Goal: Task Accomplishment & Management: Use online tool/utility

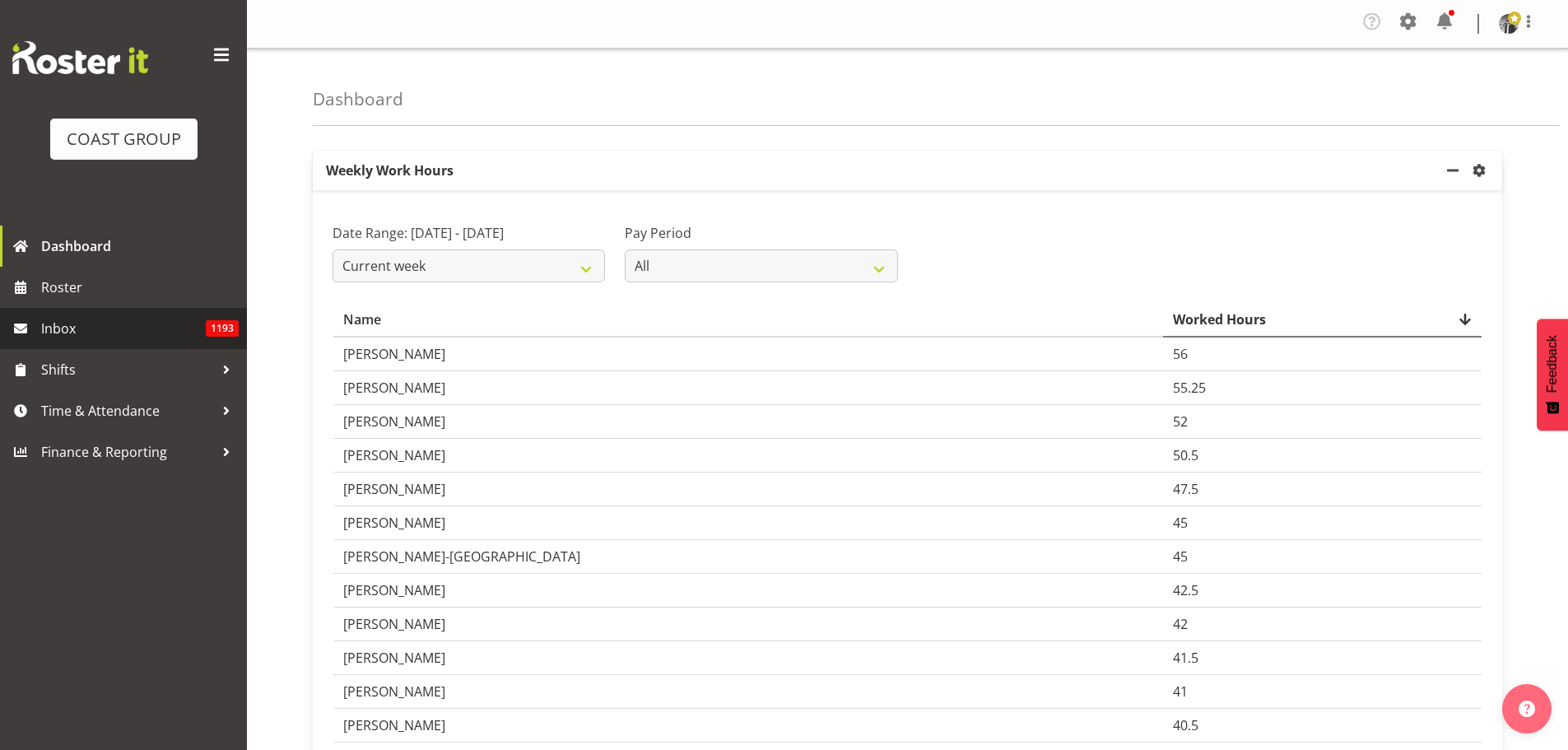
click at [83, 332] on span "Inbox" at bounding box center [124, 328] width 165 height 25
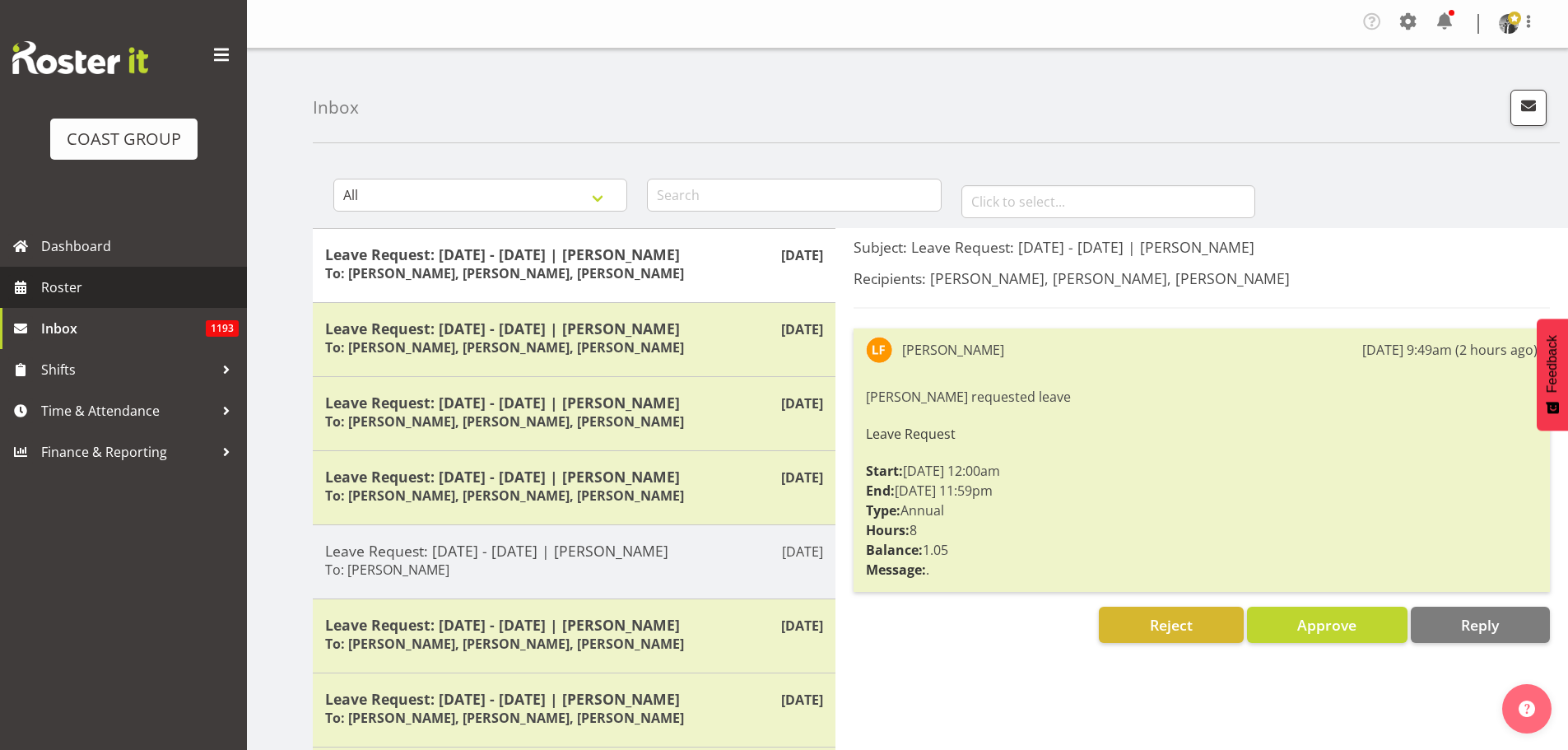
click at [117, 283] on span "Roster" at bounding box center [140, 288] width 198 height 25
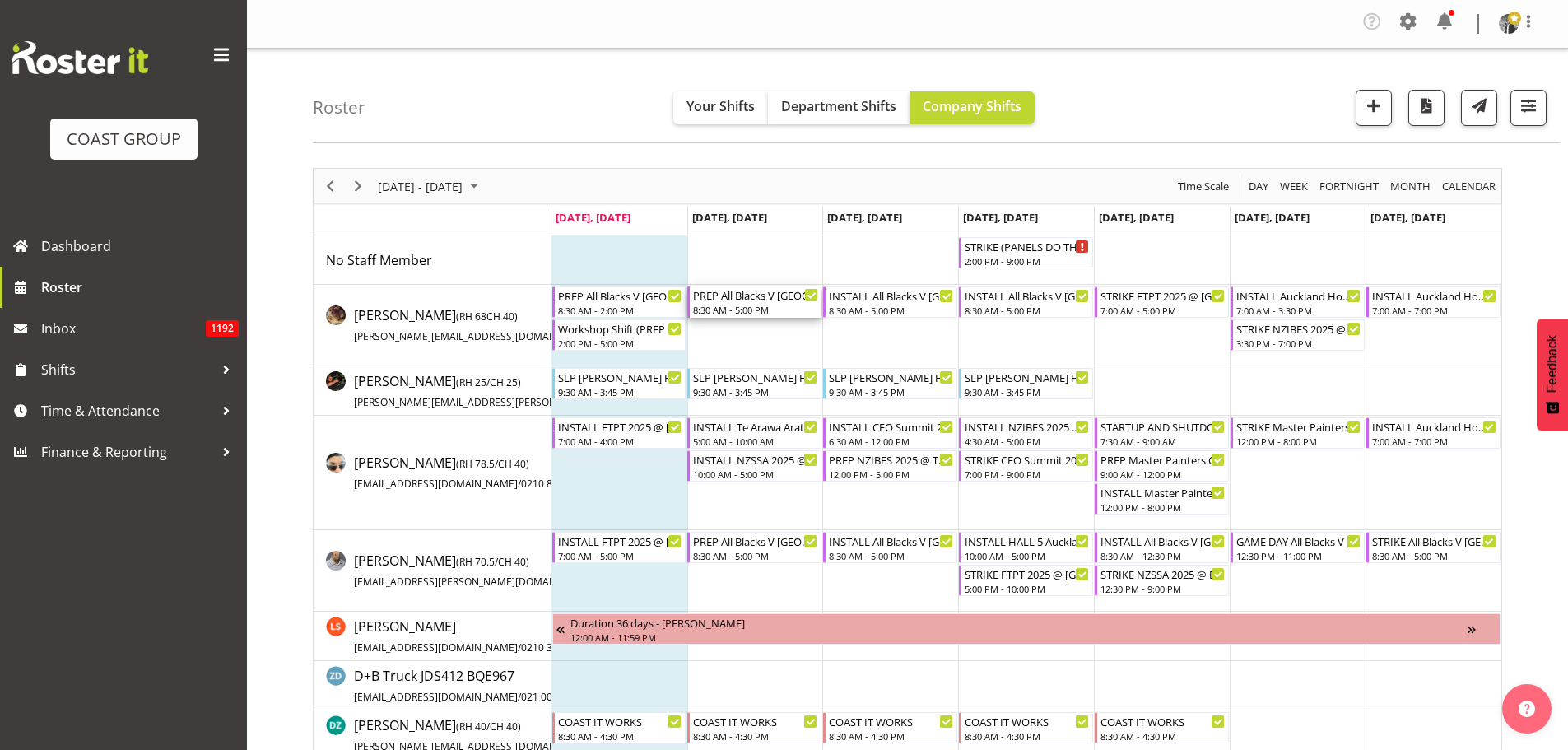
click at [761, 302] on div "PREP All Blacks V [GEOGRAPHIC_DATA] 2025 @ The Workshop" at bounding box center [755, 294] width 125 height 16
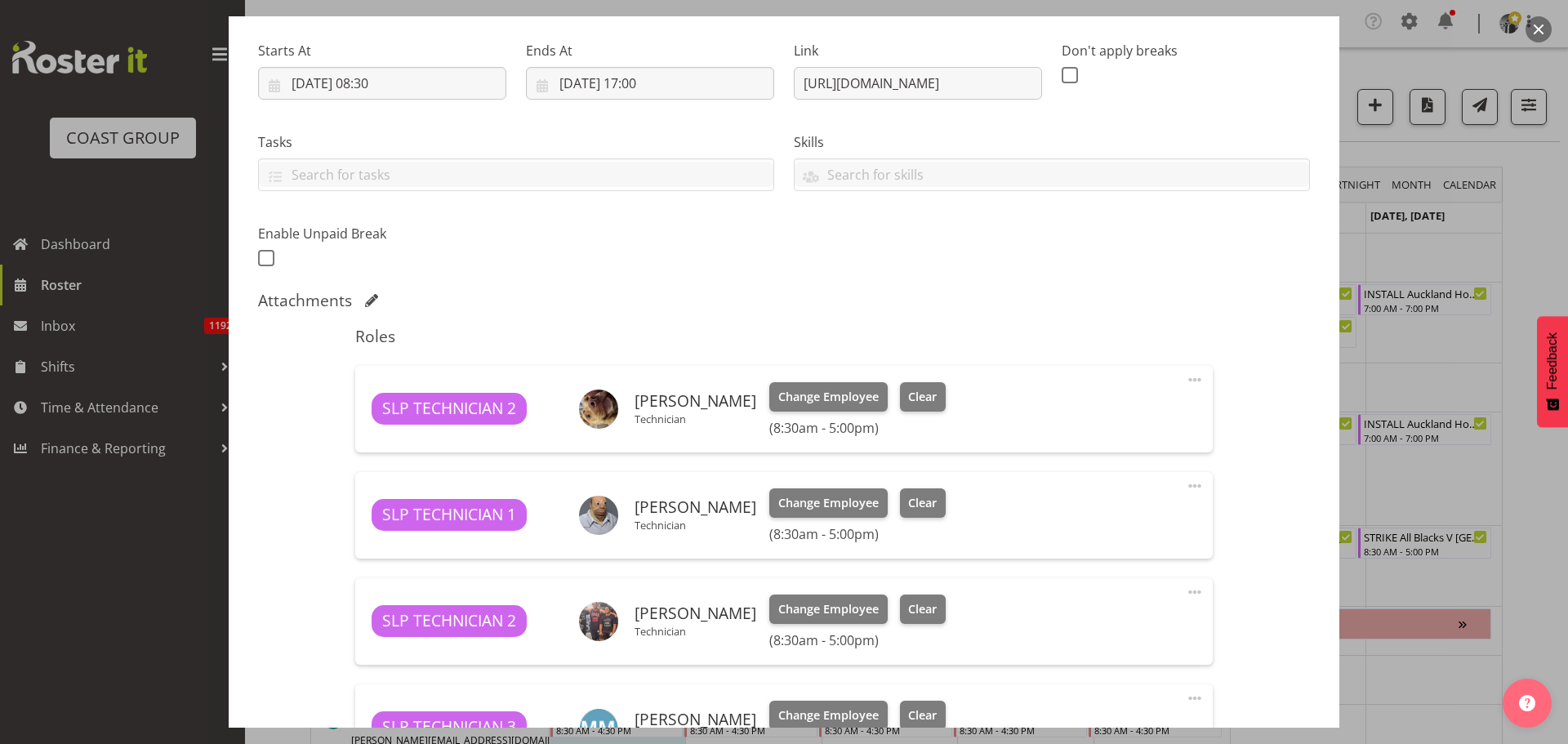
select select "10197"
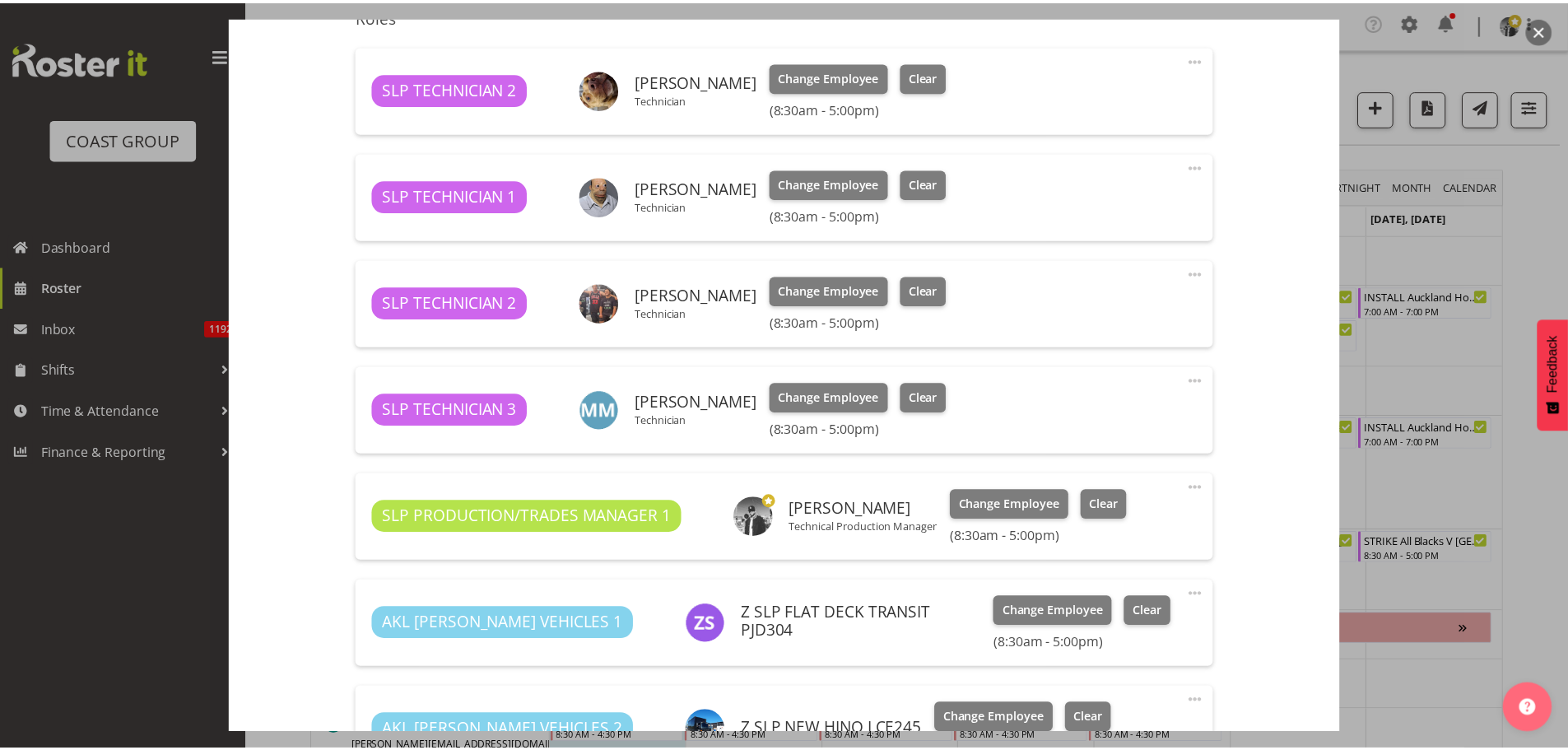
scroll to position [824, 0]
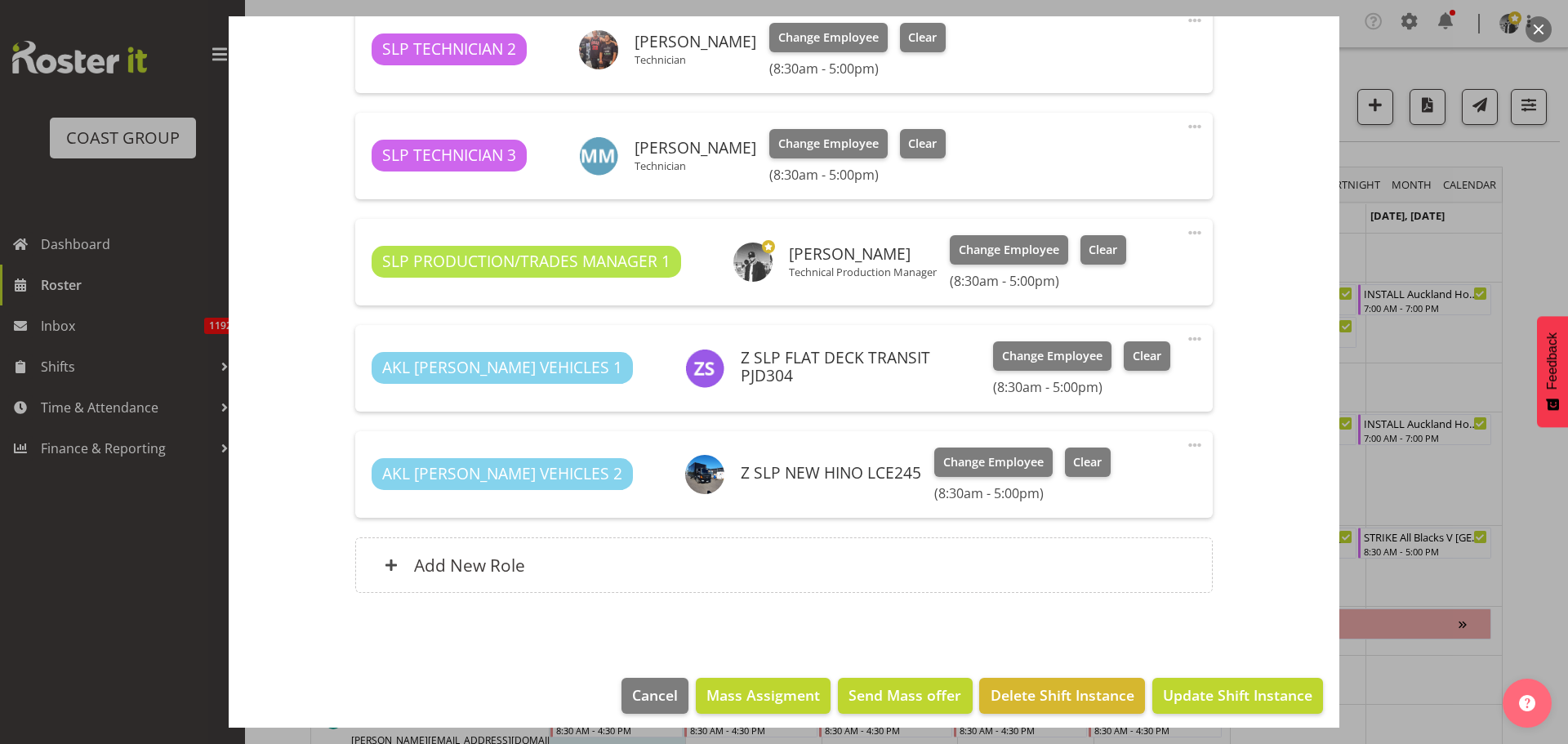
click at [1536, 22] on button "button" at bounding box center [1539, 29] width 26 height 26
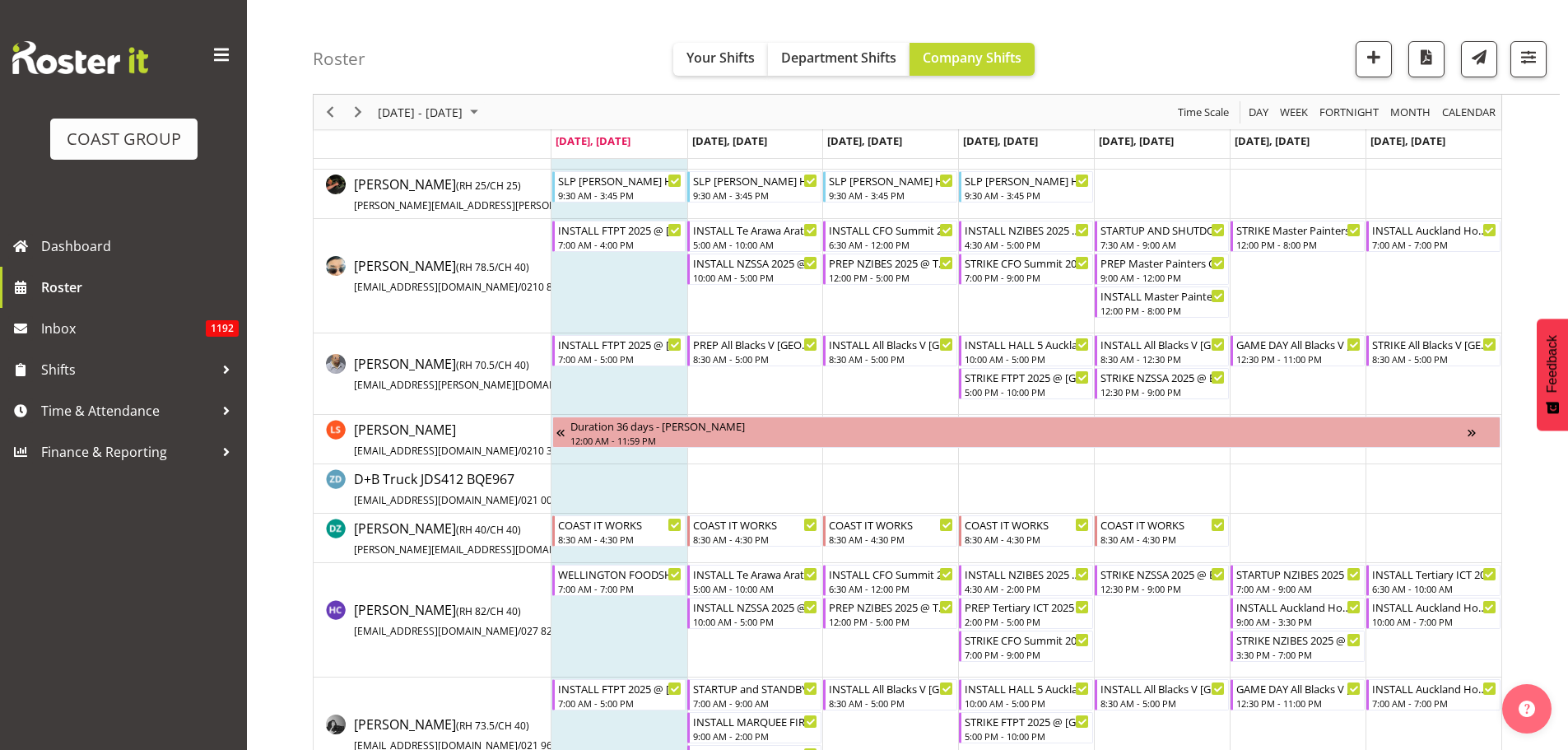
scroll to position [0, 0]
